Goal: Check status: Check status

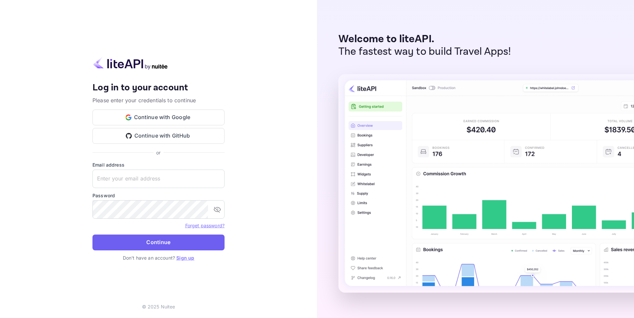
type input "adminpassword_support@yandex-team.ru"
click at [172, 237] on button "Continue" at bounding box center [158, 243] width 132 height 16
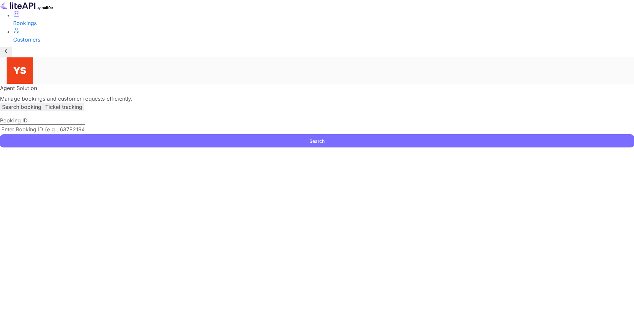
click at [85, 124] on input "text" at bounding box center [42, 129] width 85 height 10
paste input "8788403"
type input "8788403"
click at [445, 134] on button "Search" at bounding box center [317, 140] width 634 height 13
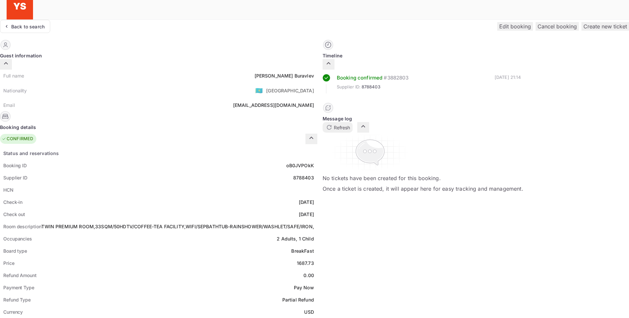
scroll to position [132, 0]
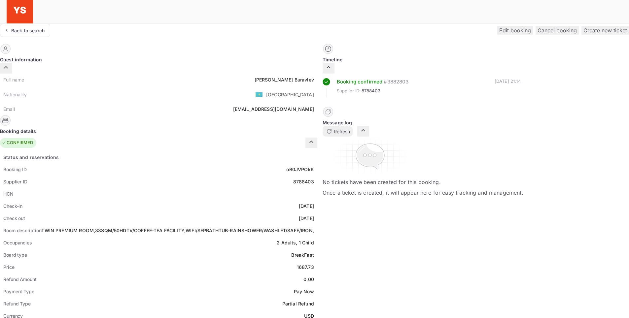
scroll to position [0, 0]
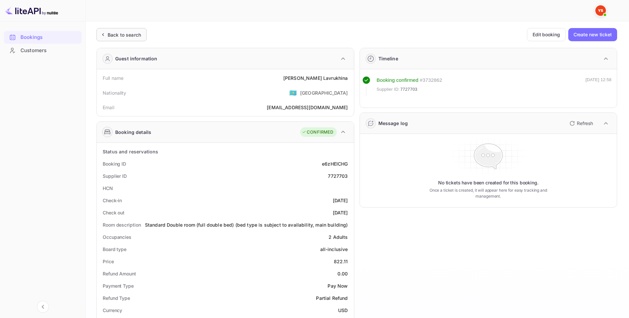
click at [131, 39] on div "Back to search" at bounding box center [121, 34] width 50 height 13
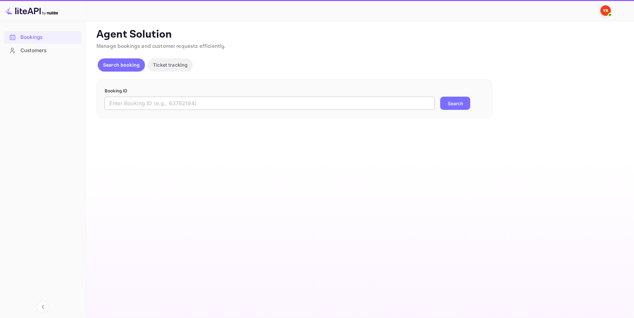
click at [211, 105] on input "text" at bounding box center [270, 103] width 330 height 13
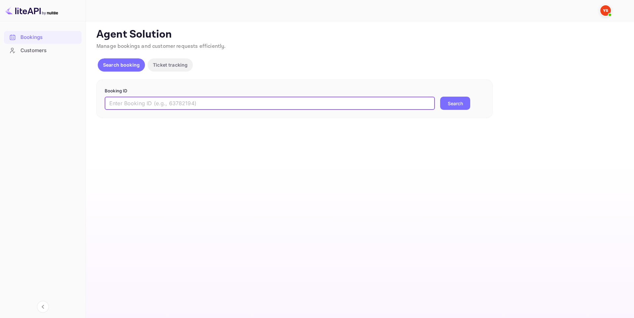
paste input "8822777"
type input "8822777"
click at [452, 103] on button "Search" at bounding box center [455, 103] width 30 height 13
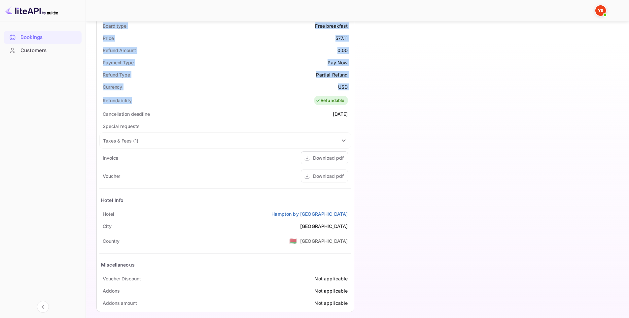
scroll to position [230, 0]
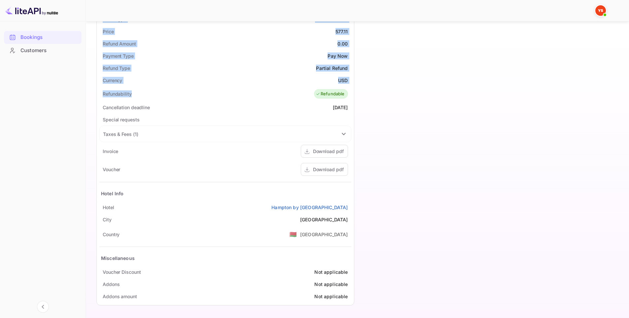
drag, startPoint x: 99, startPoint y: 79, endPoint x: 349, endPoint y: 208, distance: 282.1
click at [349, 208] on div "Guest information Full name Olga Filatova Nationality 🇰🇿 Kazakhstan Email chern…" at bounding box center [222, 62] width 263 height 498
copy div "Full name Olga Filatova Nationality 🇰🇿 Kazakhstan Email chernegaop@mail.ru Book…"
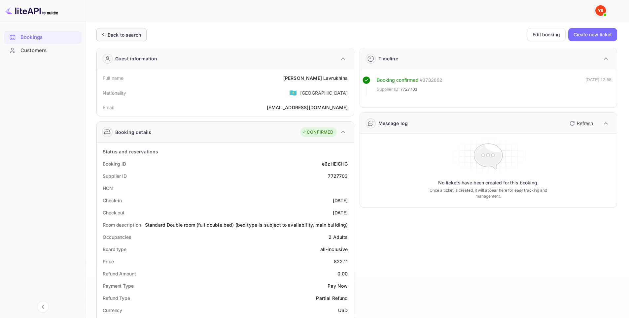
click at [130, 34] on div "Back to search" at bounding box center [124, 34] width 33 height 7
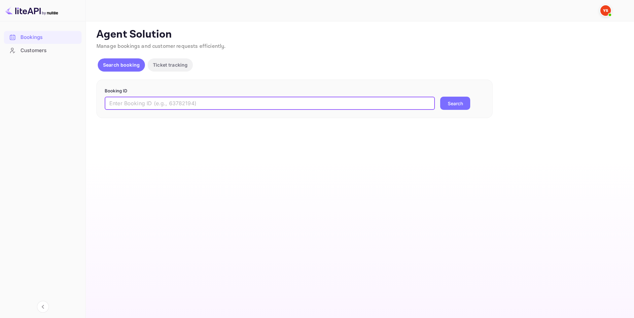
click at [186, 106] on input "text" at bounding box center [270, 103] width 330 height 13
paste input "9694279"
type input "9694279"
click at [446, 108] on button "Search" at bounding box center [455, 103] width 30 height 13
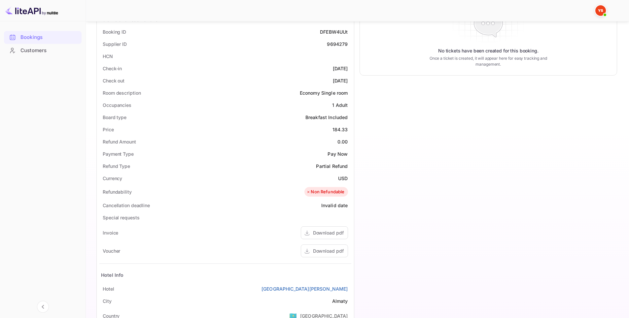
scroll to position [214, 0]
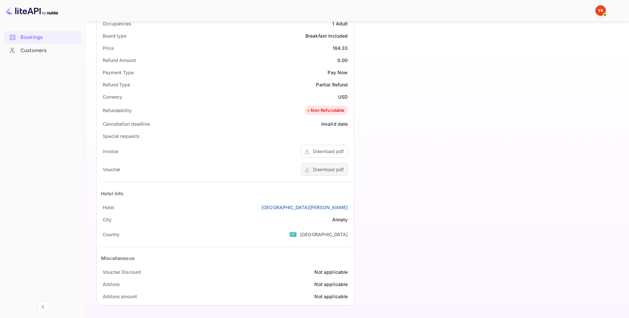
click at [323, 164] on div "Download pdf" at bounding box center [324, 169] width 47 height 13
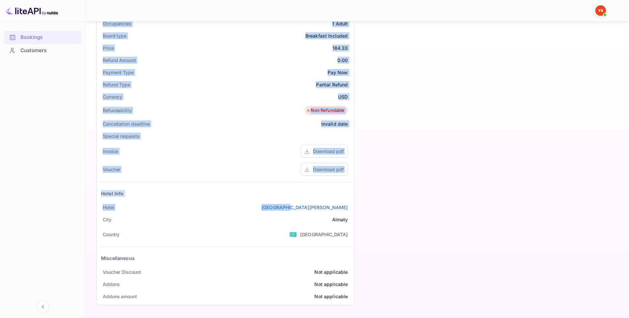
drag, startPoint x: 93, startPoint y: 78, endPoint x: 350, endPoint y: 208, distance: 289.0
click at [350, 208] on div "Unsaved Changes Ticket Affiliate URL [URL][DOMAIN_NAME] Business partner name N…" at bounding box center [353, 59] width 535 height 502
copy div "Full name [PERSON_NAME] Nationality 🇰🇿 [DEMOGRAPHIC_DATA] Email [EMAIL_ADDRESS]…"
